Goal: Information Seeking & Learning: Find specific fact

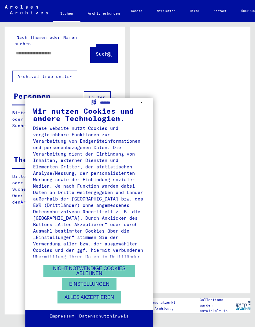
click at [26, 48] on div "**********" at bounding box center [127, 163] width 255 height 327
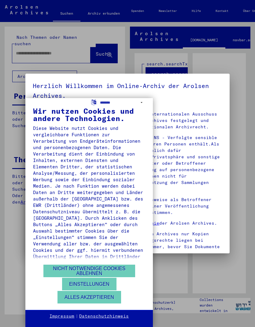
click at [112, 271] on button "Nicht notwendige Cookies ablehnen" at bounding box center [89, 271] width 92 height 13
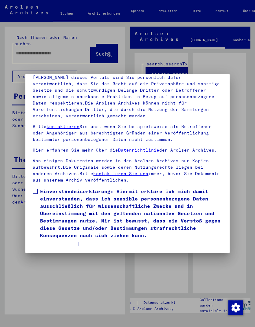
scroll to position [80, 0]
click at [69, 242] on button "Ich stimme zu" at bounding box center [56, 248] width 46 height 12
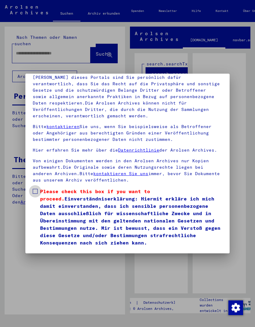
click at [37, 188] on label "Please check this box if you want to proceed. Einverständniserklärung: Hiermit …" at bounding box center [127, 217] width 189 height 59
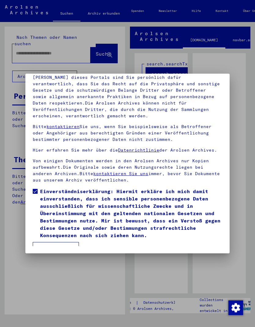
click at [63, 242] on button "Ich stimme zu" at bounding box center [56, 248] width 46 height 12
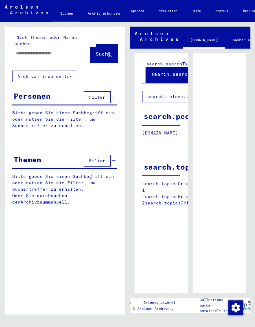
click at [91, 94] on span "Filter" at bounding box center [97, 97] width 17 height 6
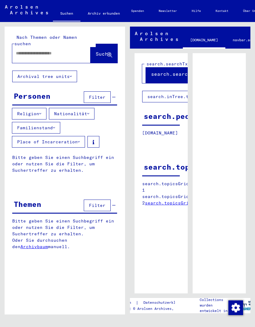
click at [28, 108] on button "Religion" at bounding box center [29, 114] width 35 height 12
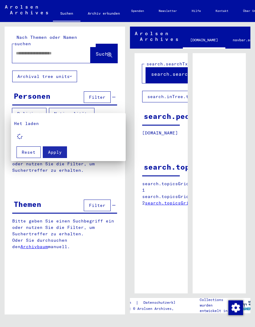
click at [7, 103] on div at bounding box center [127, 163] width 255 height 327
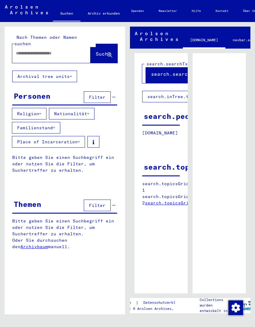
click at [24, 50] on input "text" at bounding box center [46, 53] width 60 height 6
type input "*"
type input "**********"
click at [98, 51] on span "Suche" at bounding box center [103, 54] width 15 height 6
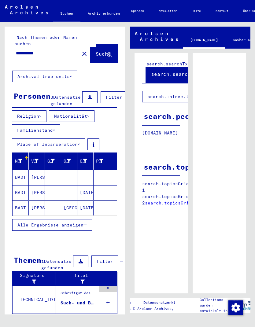
scroll to position [12, 0]
click at [23, 201] on mat-cell "BADT" at bounding box center [21, 208] width 16 height 15
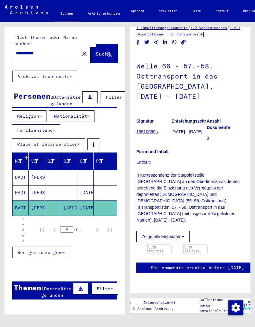
scroll to position [61, 0]
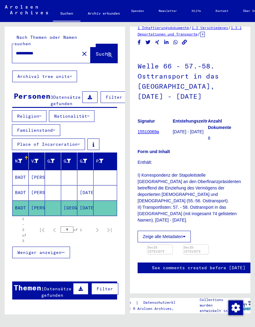
click at [22, 191] on mat-cell "BADT" at bounding box center [21, 192] width 16 height 15
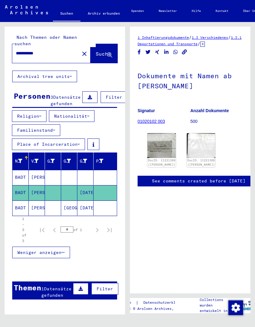
click at [21, 176] on mat-cell "BADT" at bounding box center [21, 177] width 16 height 15
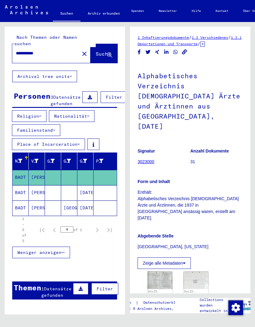
click at [22, 208] on mat-cell "BADT" at bounding box center [21, 208] width 16 height 15
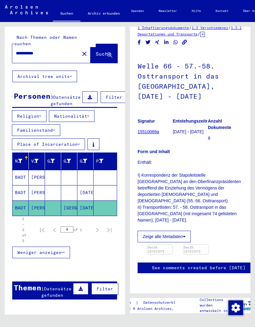
click at [163, 245] on img at bounding box center [159, 245] width 25 height 0
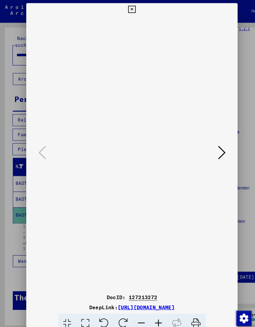
click at [131, 6] on icon at bounding box center [127, 9] width 7 height 7
